Goal: Use online tool/utility: Utilize a website feature to perform a specific function

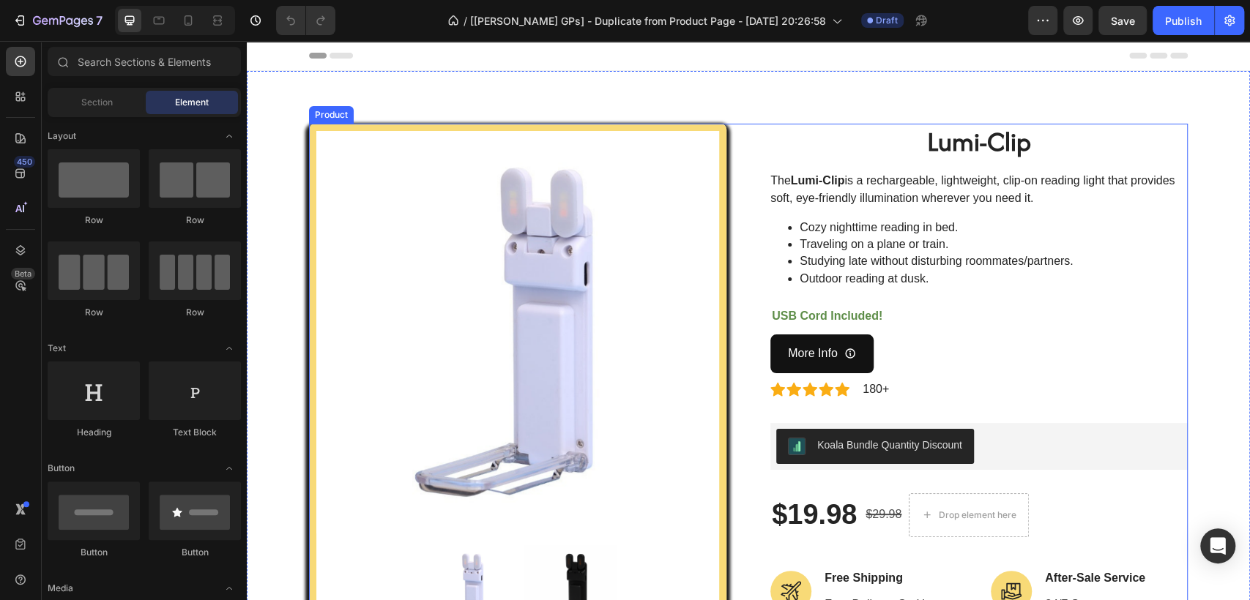
click at [1009, 427] on div "Koala Bundle Quantity Discount" at bounding box center [978, 446] width 417 height 47
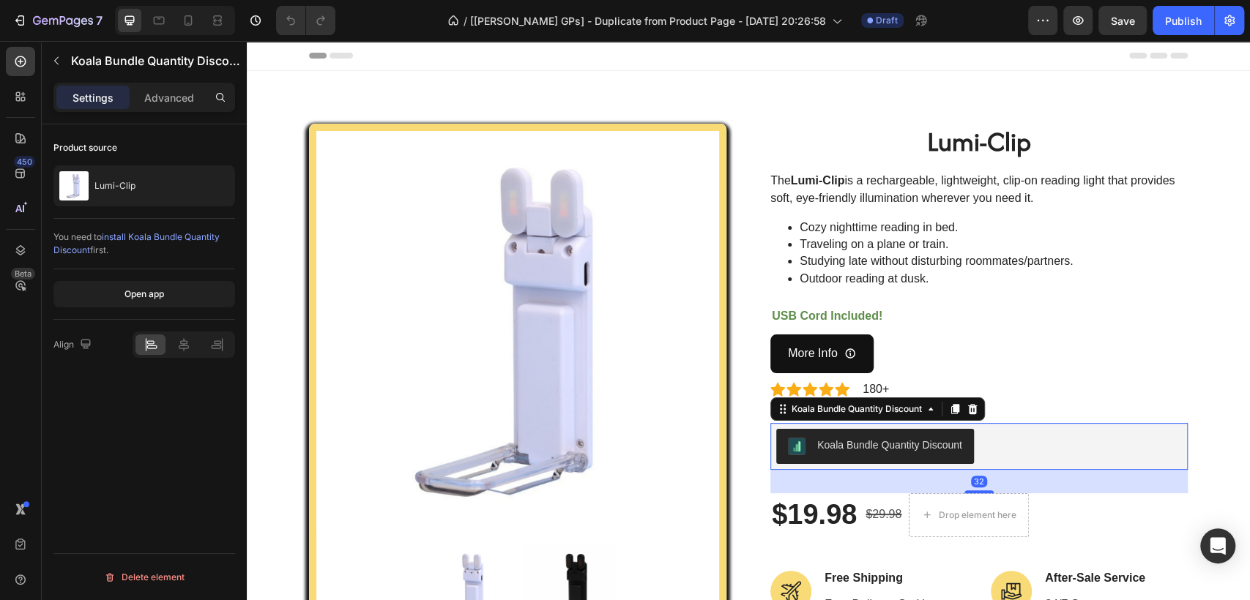
click at [968, 411] on icon at bounding box center [973, 409] width 10 height 10
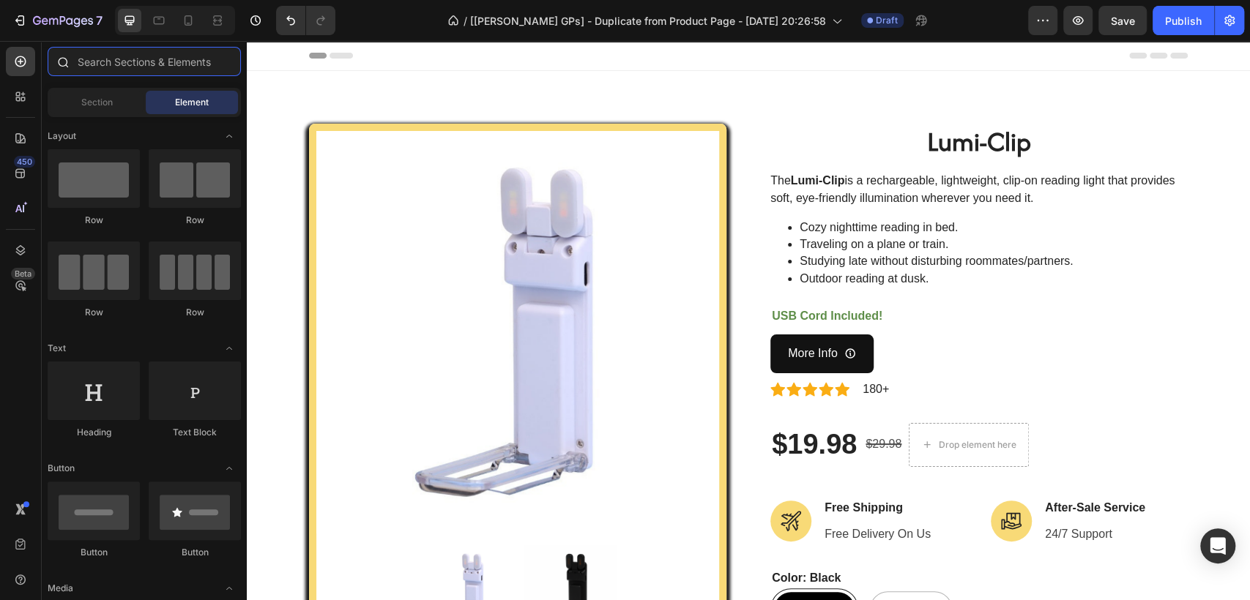
click at [84, 56] on input "text" at bounding box center [144, 61] width 193 height 29
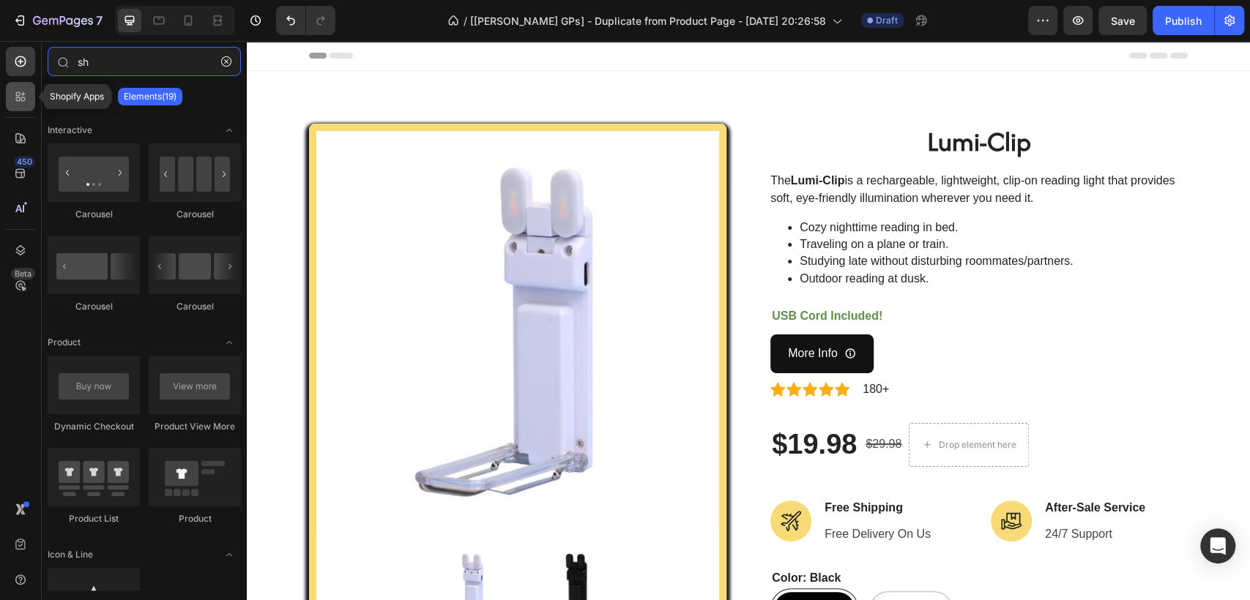
type input "sh"
click at [26, 94] on icon at bounding box center [20, 96] width 15 height 15
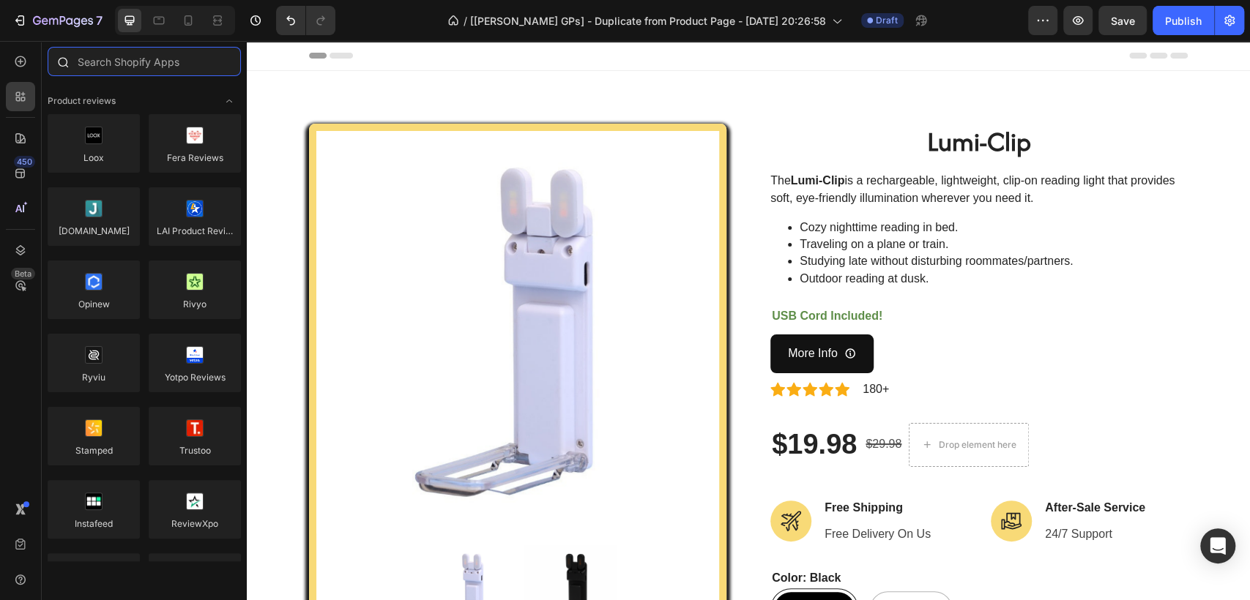
click at [147, 62] on input "text" at bounding box center [144, 61] width 193 height 29
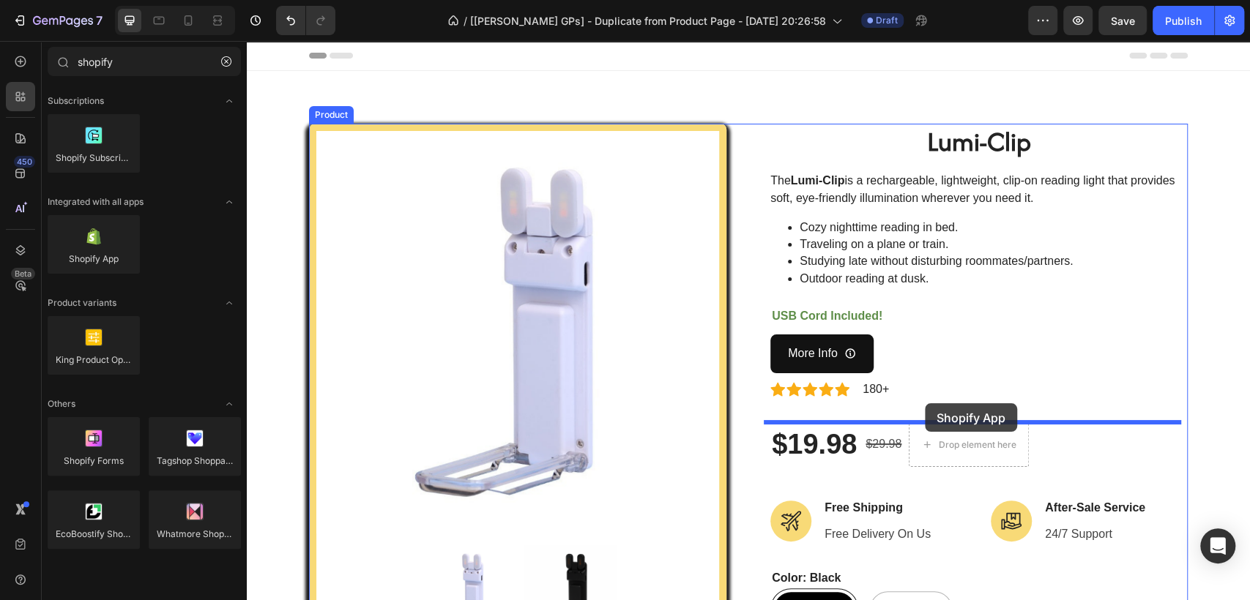
drag, startPoint x: 733, startPoint y: 275, endPoint x: 924, endPoint y: 407, distance: 232.5
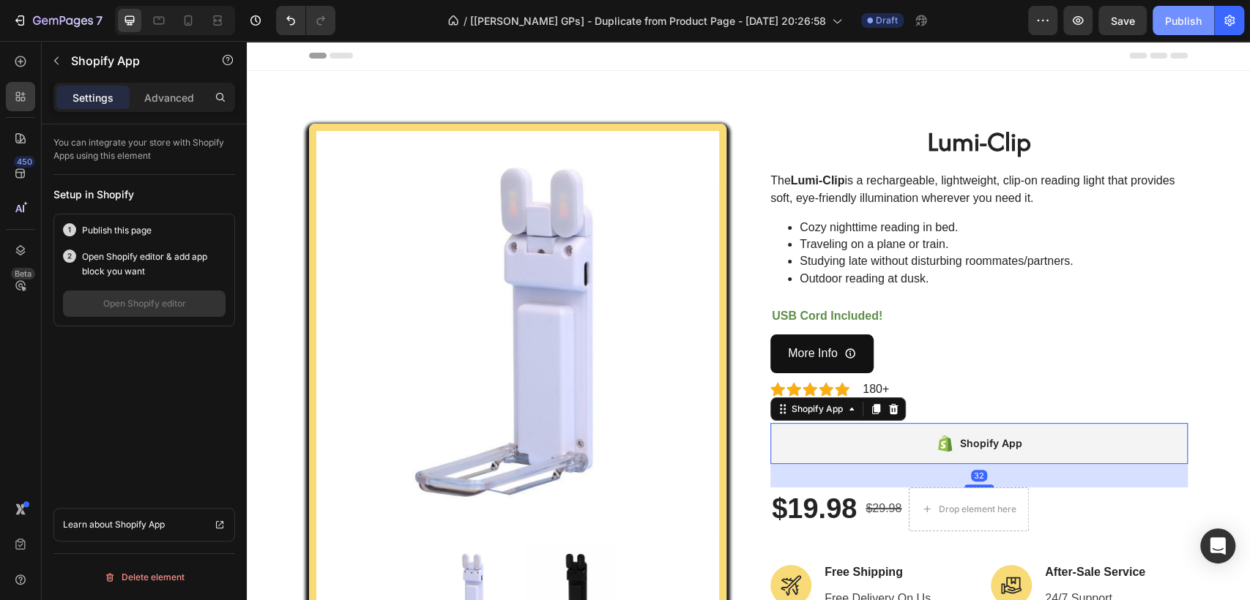
click at [1177, 20] on div "Publish" at bounding box center [1183, 20] width 37 height 15
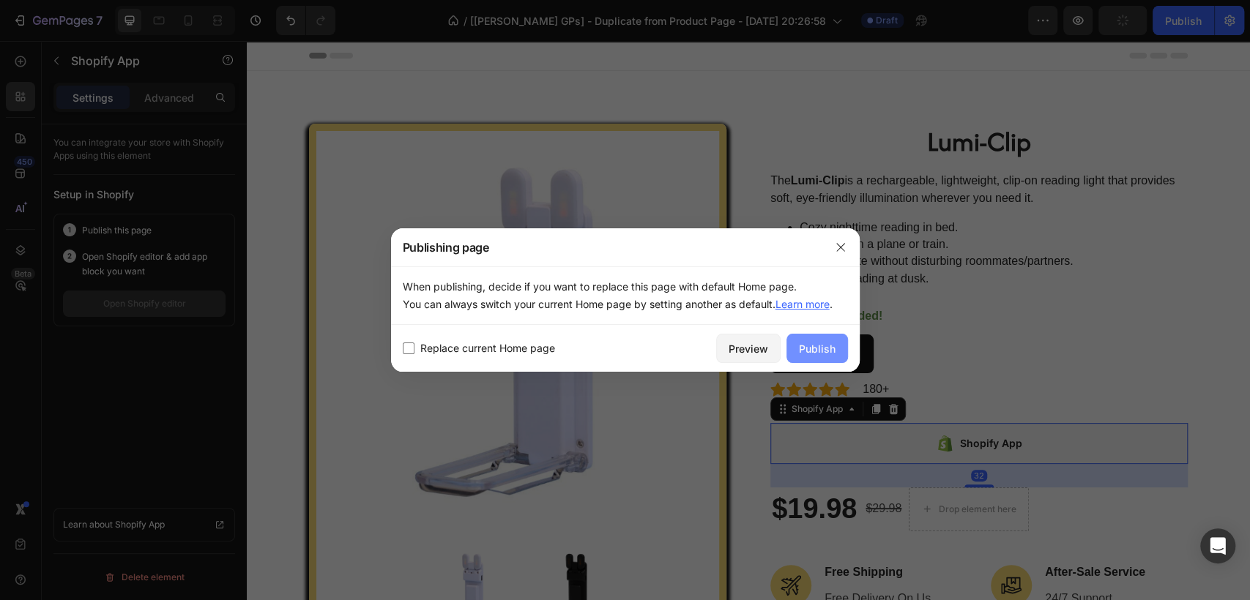
click at [822, 343] on div "Publish" at bounding box center [817, 348] width 37 height 15
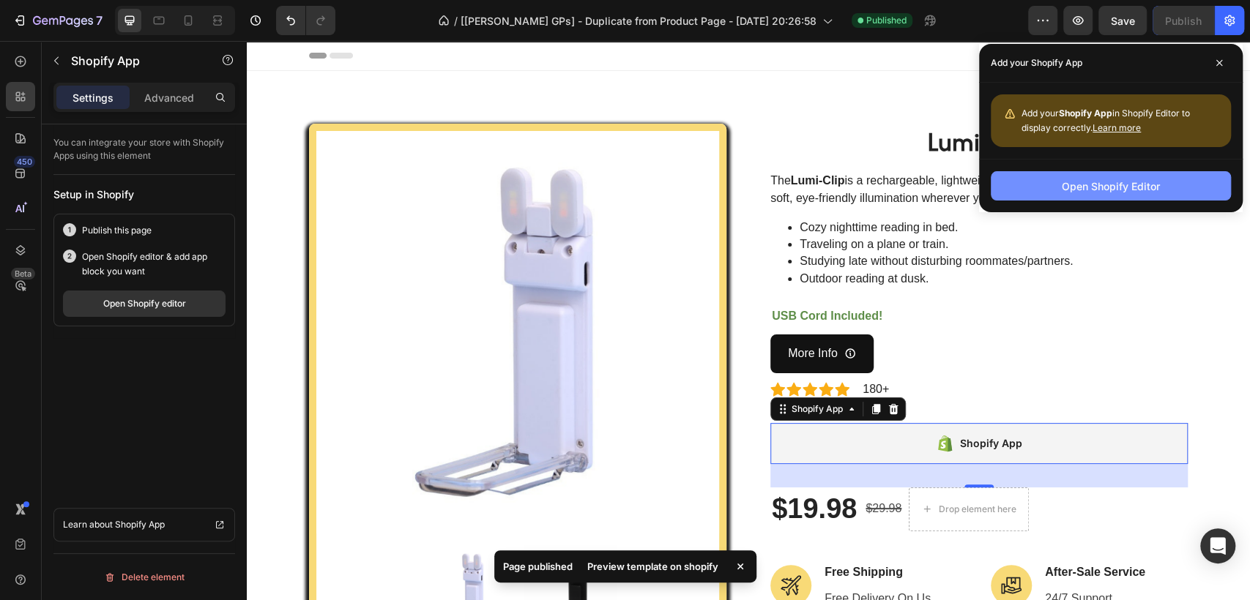
click at [1035, 187] on button "Open Shopify Editor" at bounding box center [1111, 185] width 240 height 29
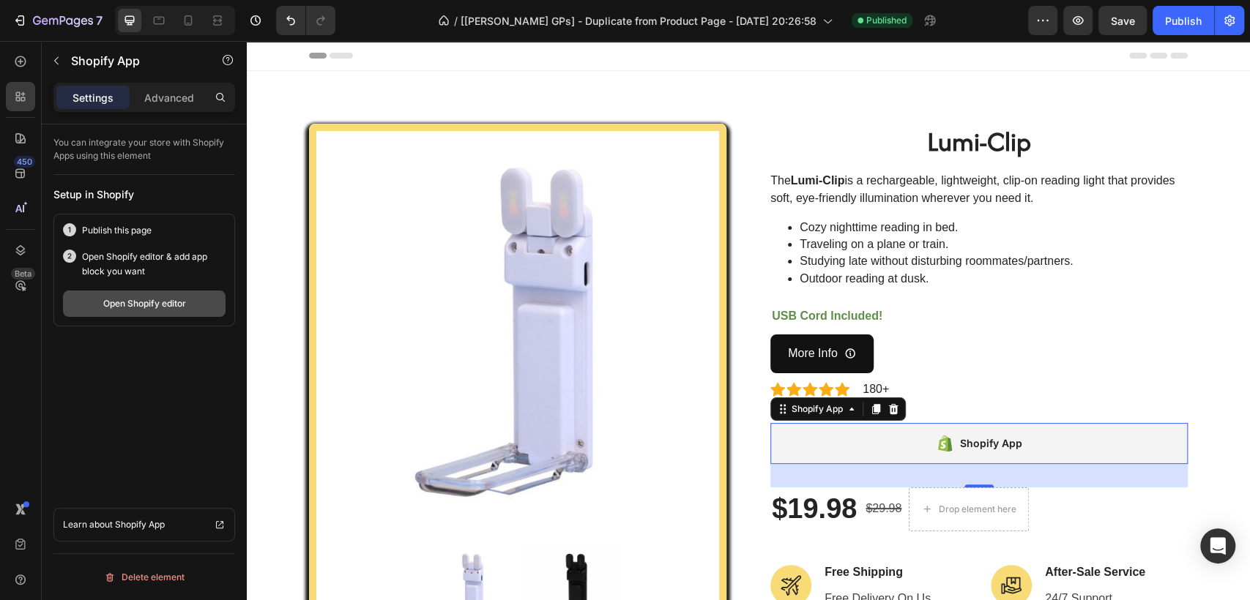
click at [161, 296] on button "Open Shopify editor" at bounding box center [144, 304] width 163 height 26
click at [64, 66] on button "button" at bounding box center [56, 60] width 23 height 23
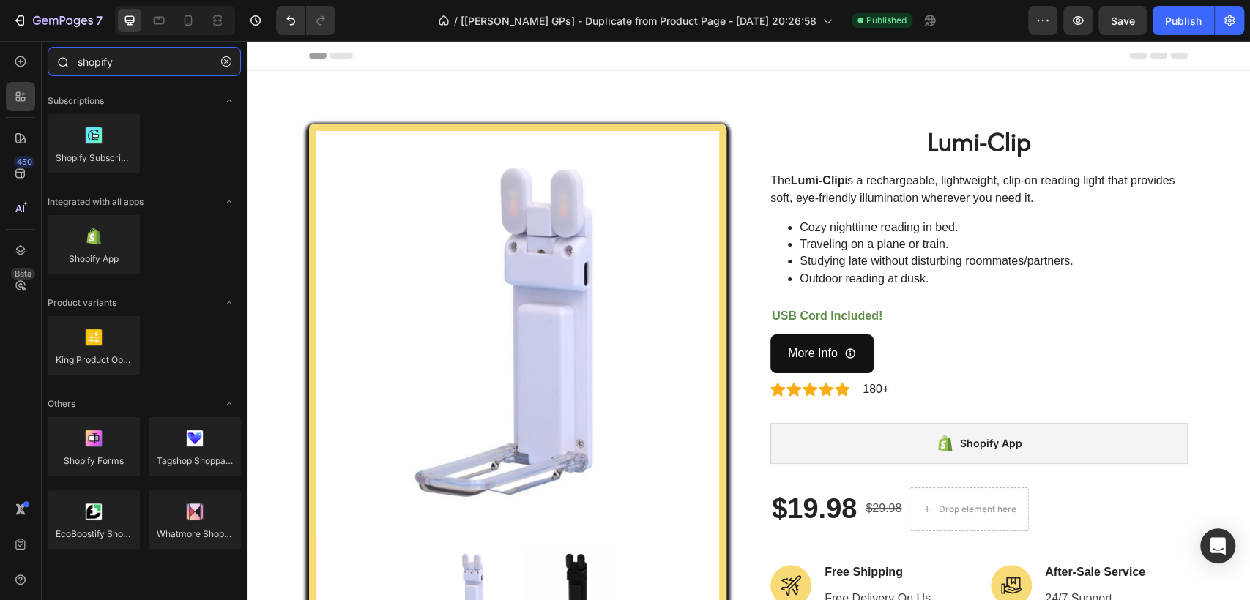
click at [151, 59] on input "shopify" at bounding box center [144, 61] width 193 height 29
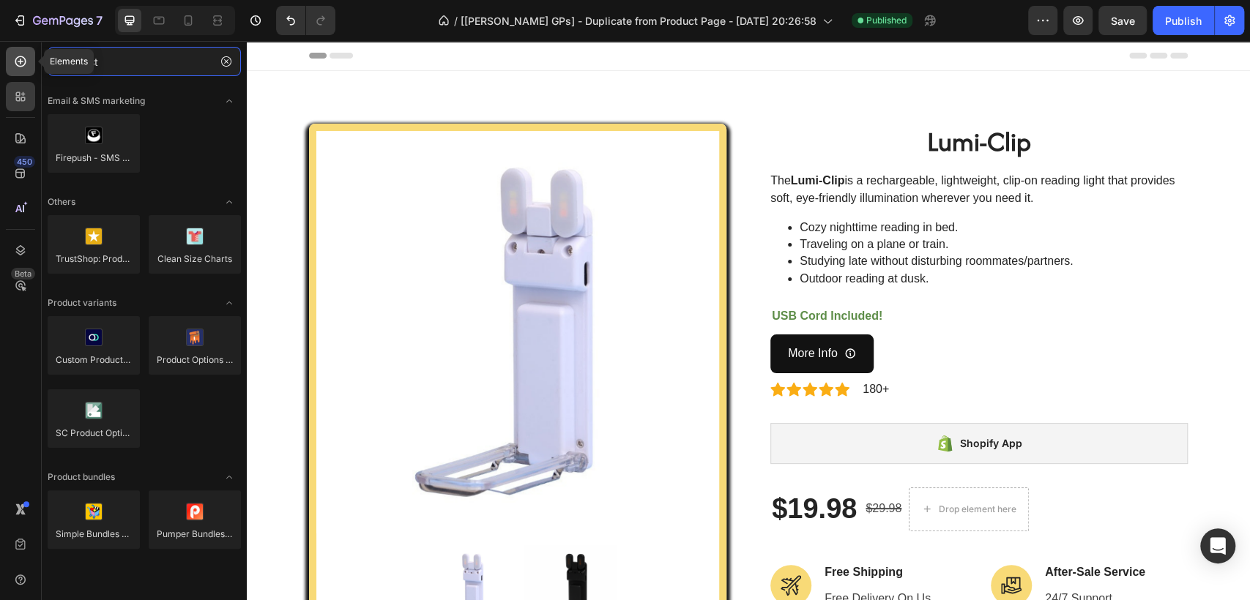
type input "cust"
click at [27, 74] on div at bounding box center [20, 61] width 29 height 29
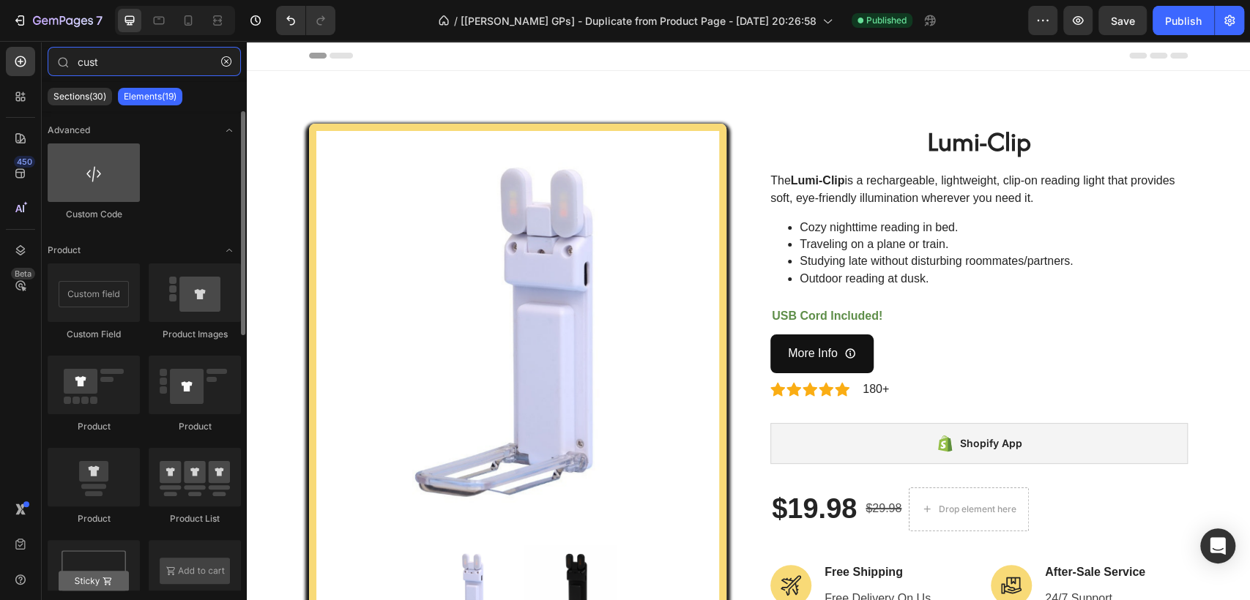
type input "cust"
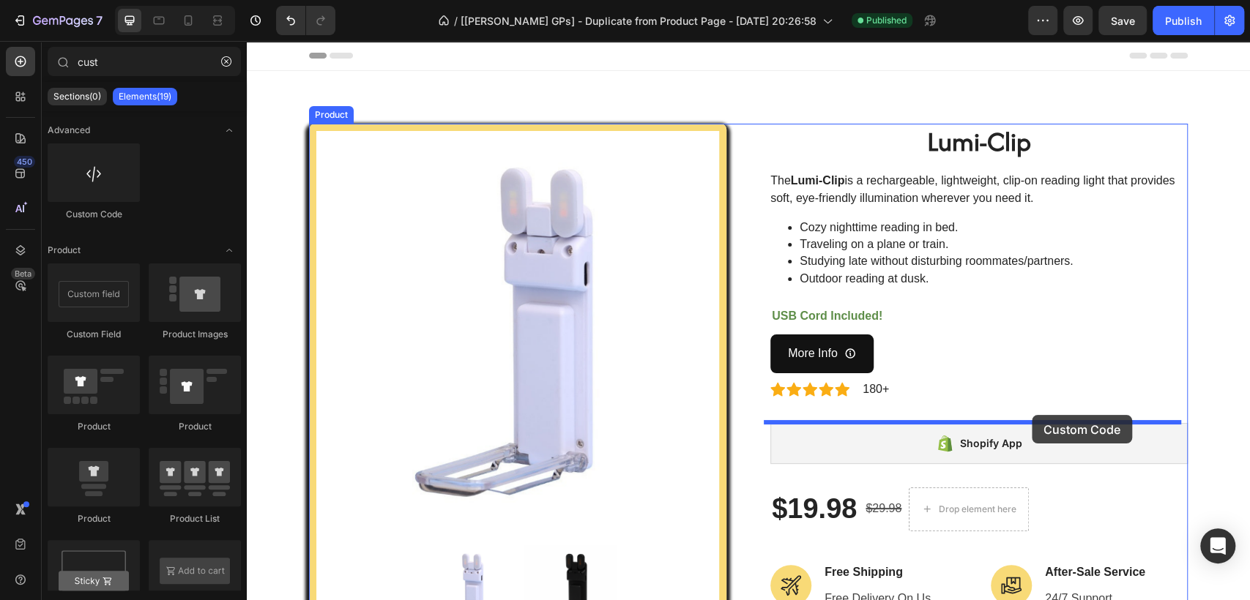
drag, startPoint x: 372, startPoint y: 215, endPoint x: 1032, endPoint y: 415, distance: 689.5
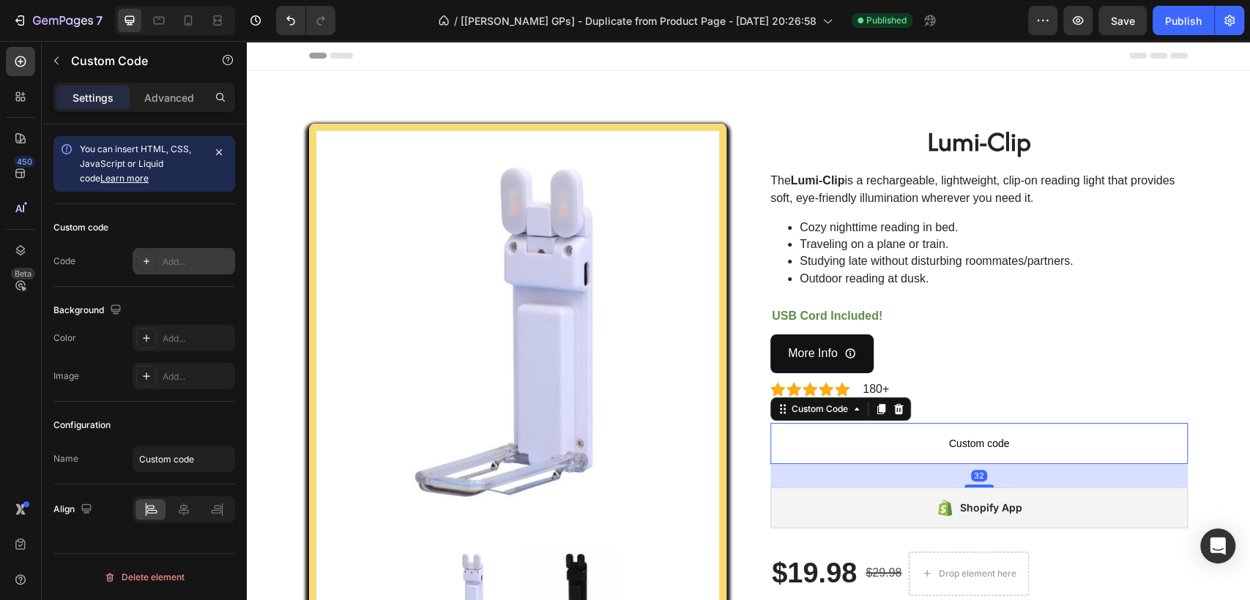
click at [186, 267] on div "Add..." at bounding box center [197, 262] width 69 height 13
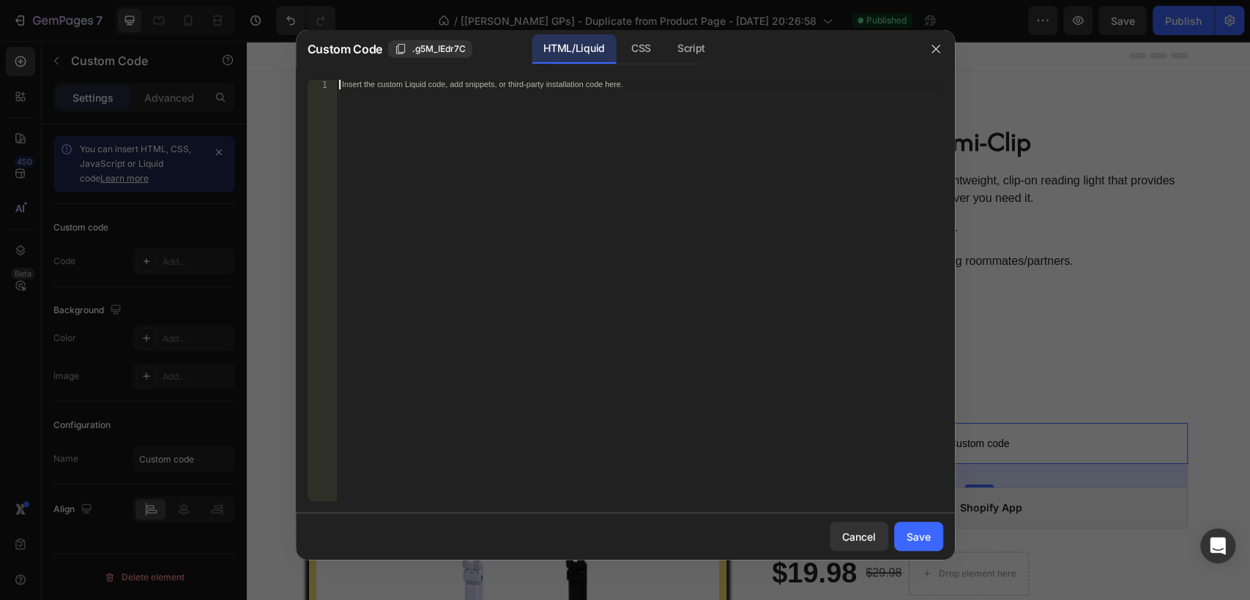
click at [581, 100] on div "Insert the custom Liquid code, add snippets, or third-party installation code h…" at bounding box center [639, 300] width 606 height 441
paste textarea "<koala-deal product-id="{{[DOMAIN_NAME]}}"></koala-deal>"
type textarea "<koala-deal product-id="{{[DOMAIN_NAME]}}"></koala-deal>"
click at [919, 529] on div "Save" at bounding box center [918, 536] width 24 height 15
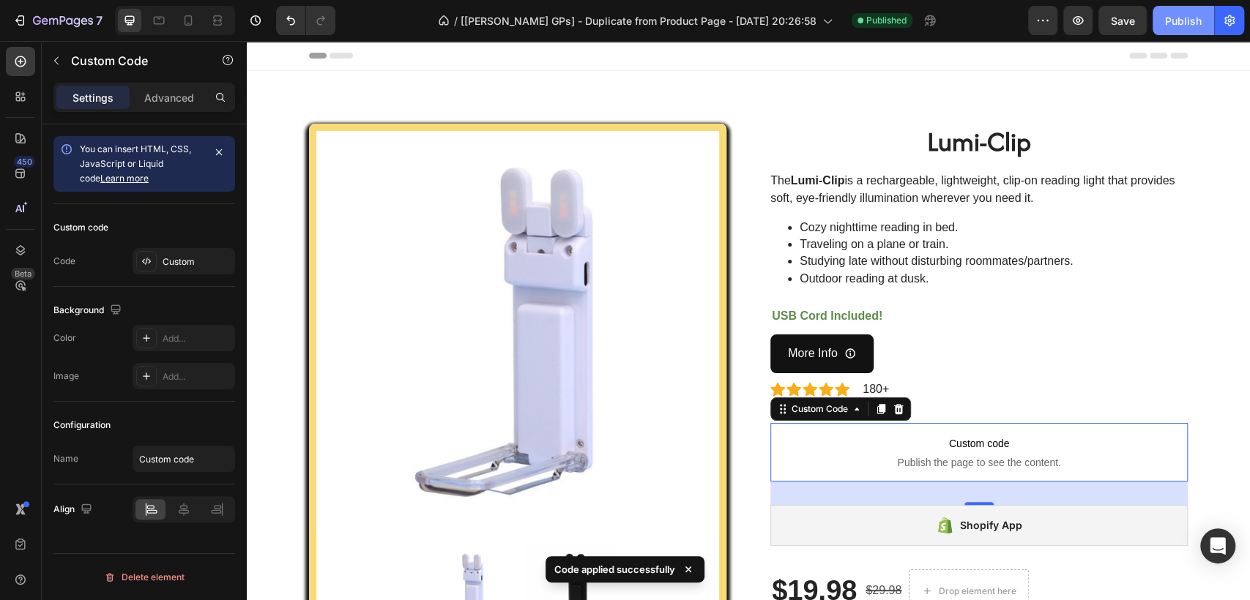
click at [1177, 7] on button "Publish" at bounding box center [1183, 20] width 62 height 29
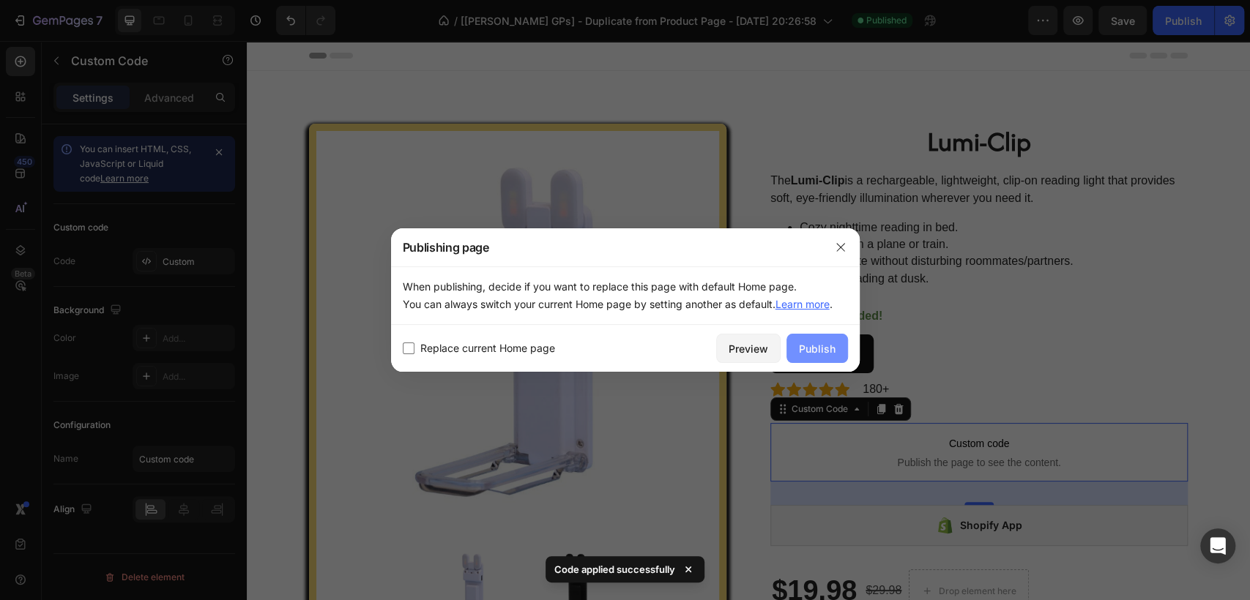
click at [813, 351] on div "Publish" at bounding box center [817, 348] width 37 height 15
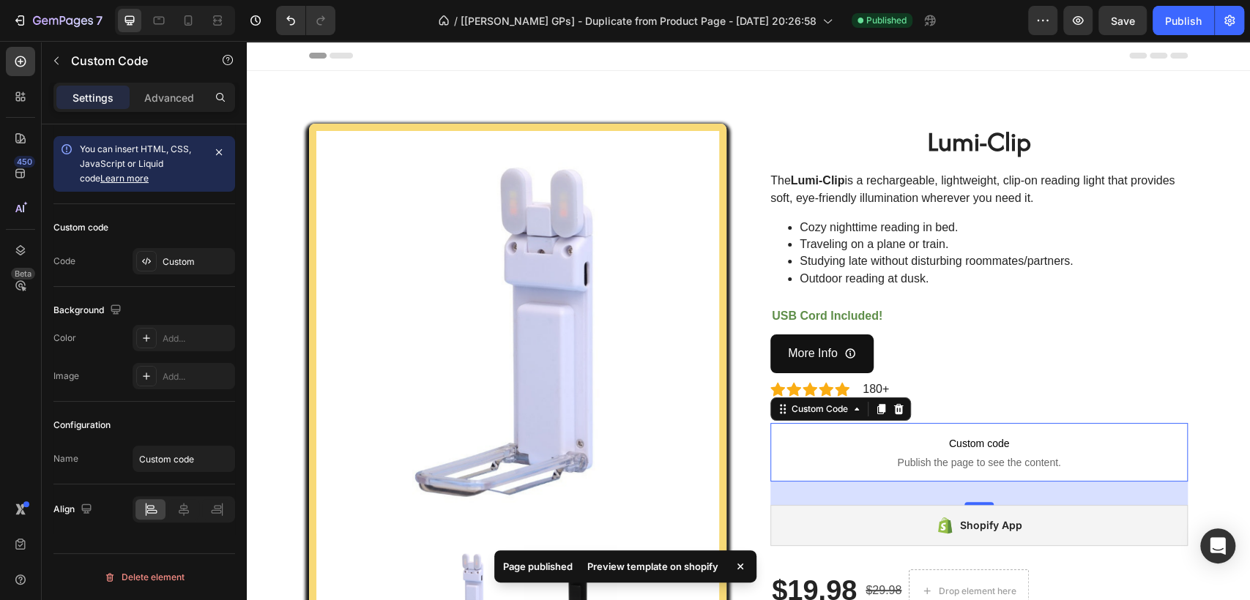
click at [678, 573] on div "Preview template on shopify" at bounding box center [652, 566] width 149 height 21
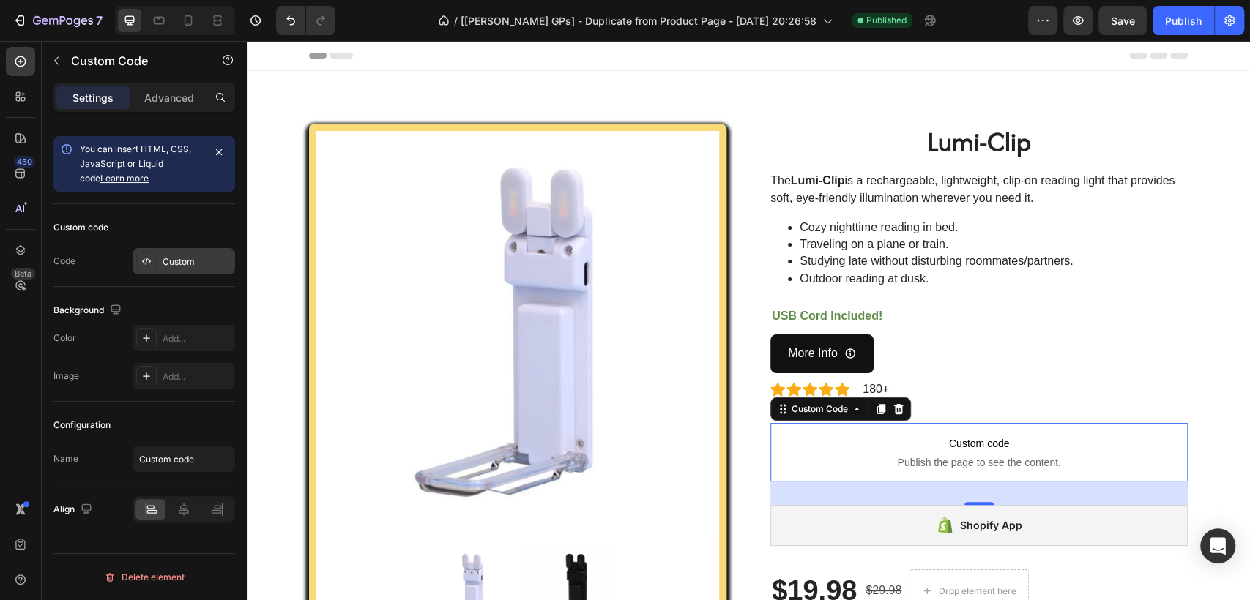
click at [165, 259] on div "Custom" at bounding box center [197, 262] width 69 height 13
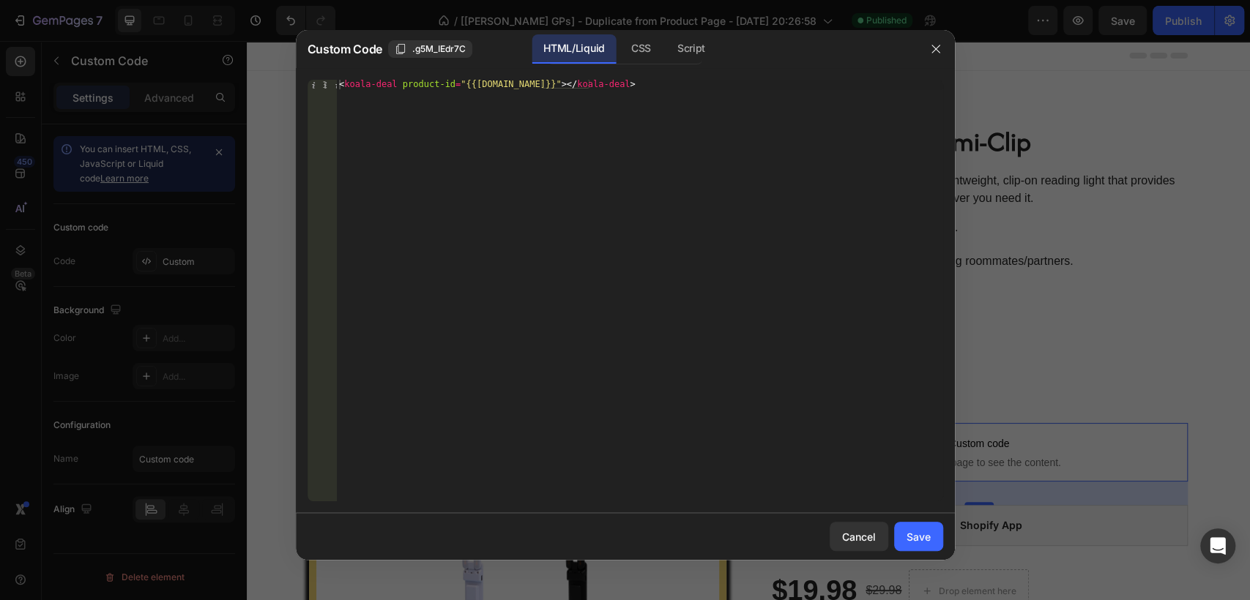
click at [280, 168] on div at bounding box center [625, 300] width 1250 height 600
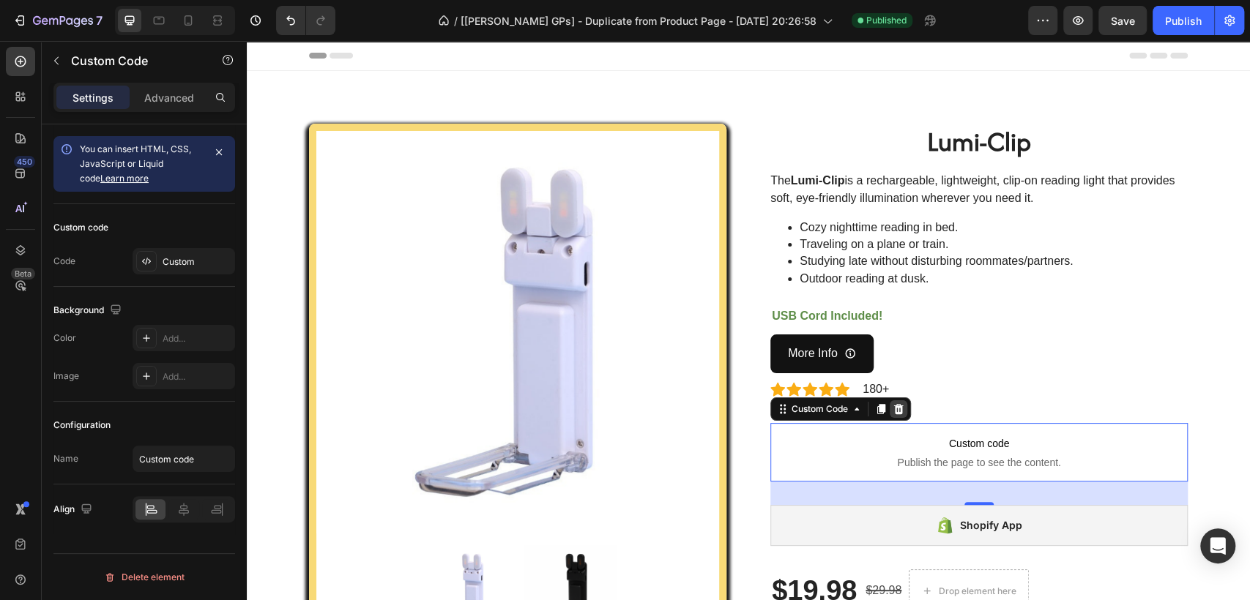
click at [897, 412] on icon at bounding box center [898, 409] width 12 height 12
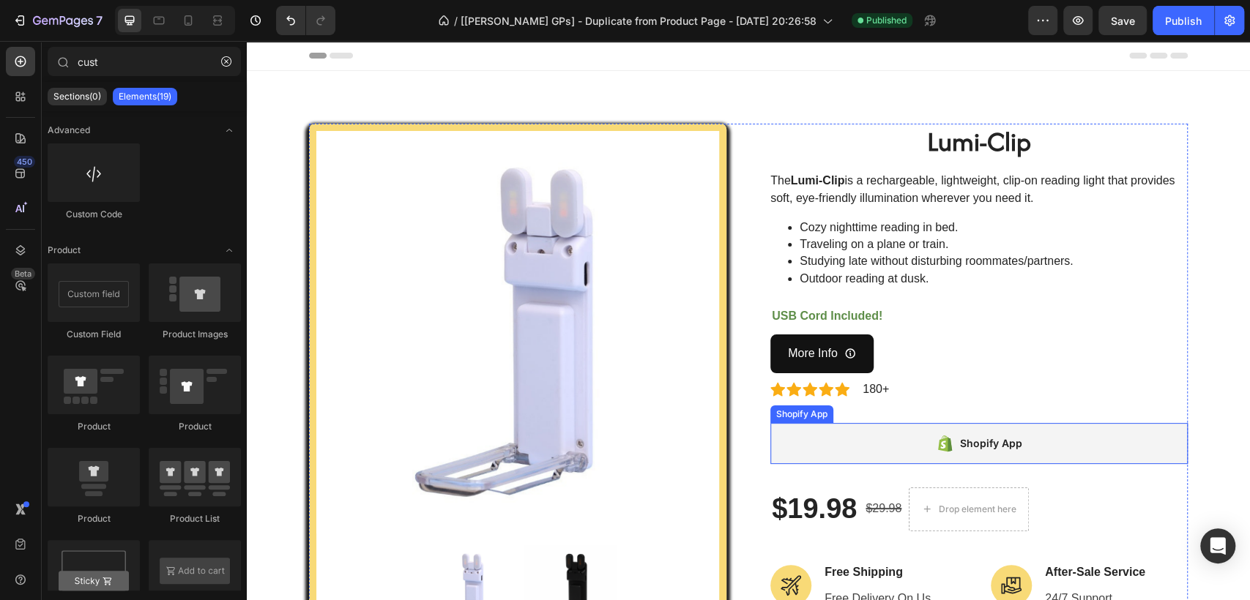
click at [906, 446] on div "Shopify App" at bounding box center [978, 443] width 417 height 41
